Goal: Task Accomplishment & Management: Manage account settings

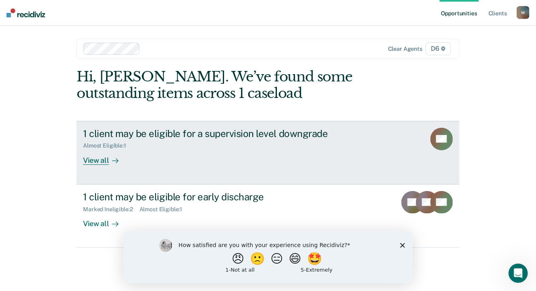
click at [101, 161] on div "View all" at bounding box center [105, 157] width 45 height 16
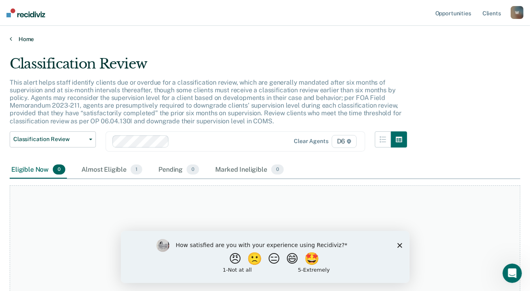
click at [23, 37] on link "Home" at bounding box center [265, 38] width 510 height 7
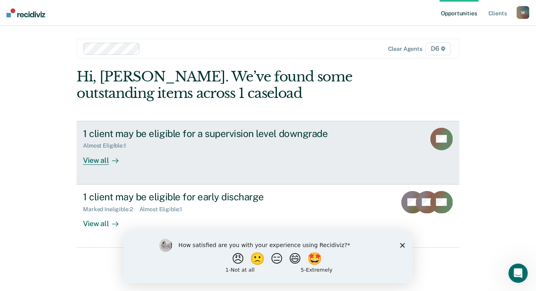
click at [107, 144] on div "Almost Eligible : 1" at bounding box center [108, 145] width 50 height 7
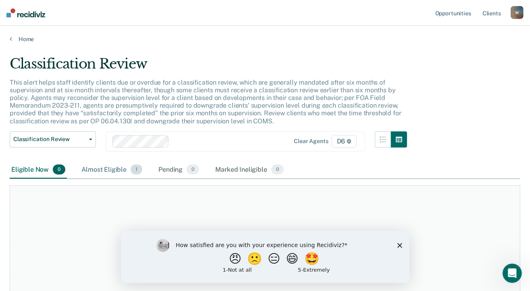
click at [112, 168] on div "Almost Eligible 1" at bounding box center [112, 170] width 64 height 18
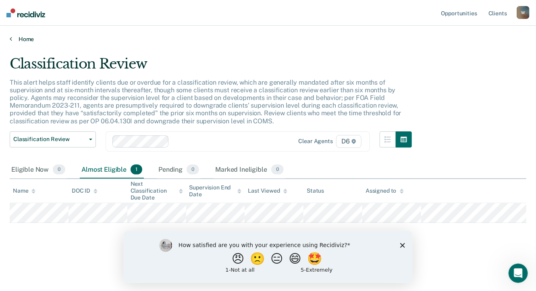
click at [28, 39] on link "Home" at bounding box center [268, 38] width 516 height 7
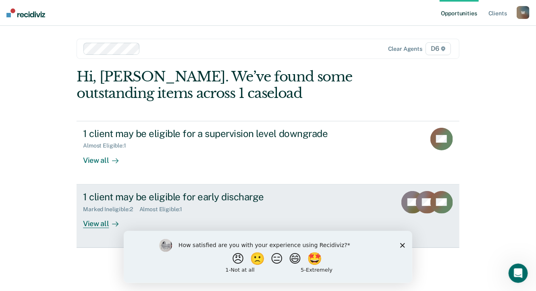
click at [170, 207] on div "Almost Eligible : 1" at bounding box center [164, 209] width 50 height 7
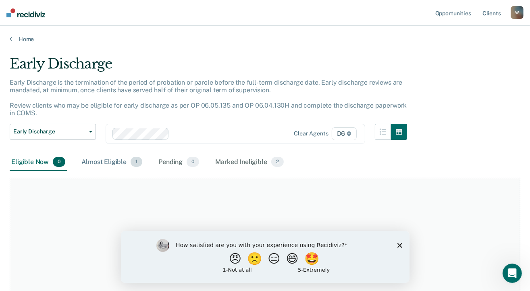
click at [100, 158] on div "Almost Eligible 1" at bounding box center [112, 162] width 64 height 18
